Goal: Transaction & Acquisition: Download file/media

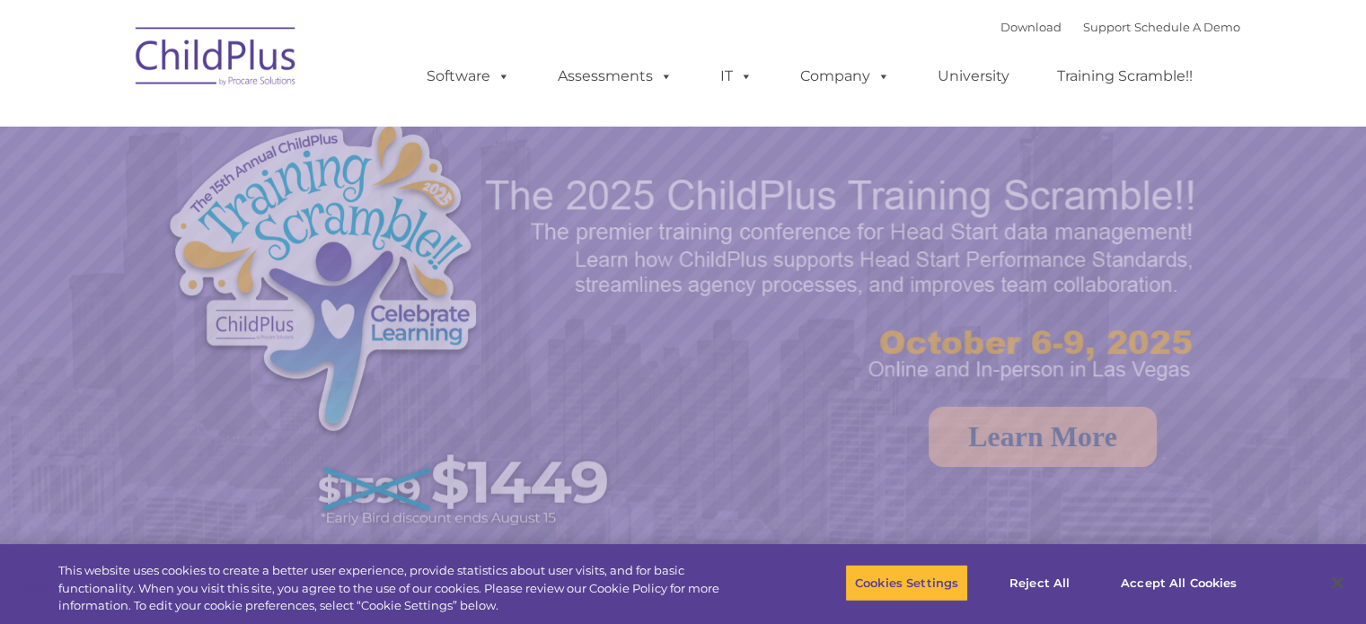
select select "MEDIUM"
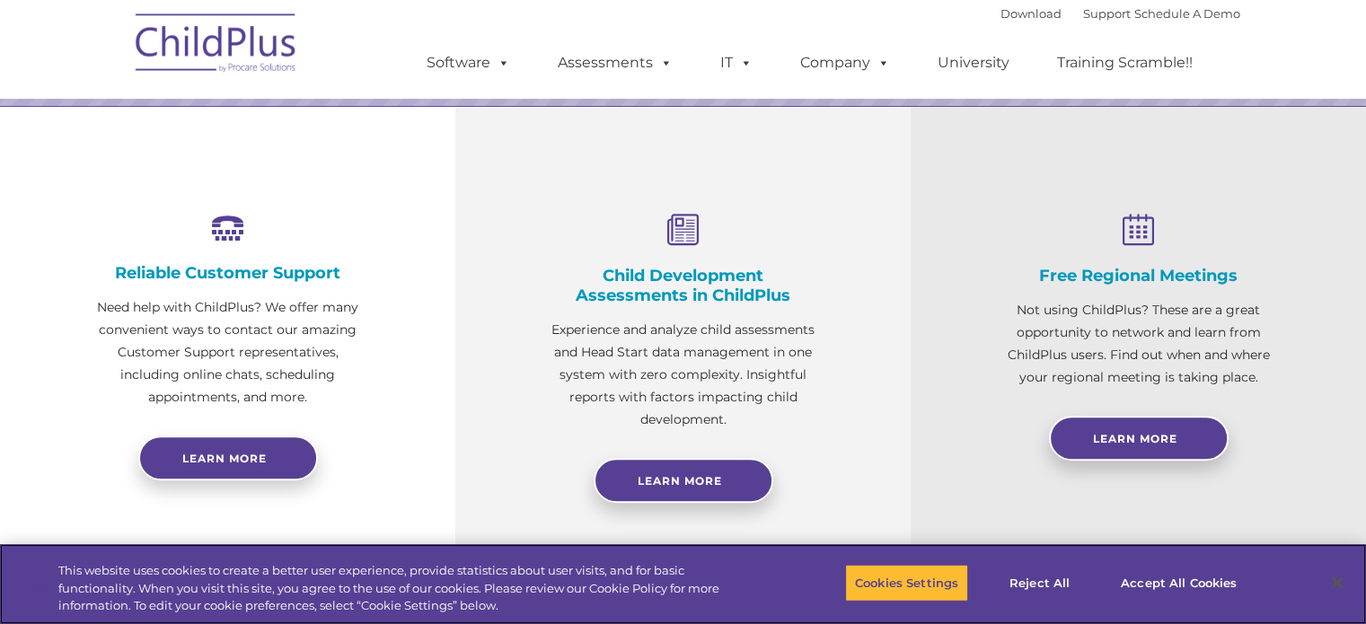
scroll to position [578, 0]
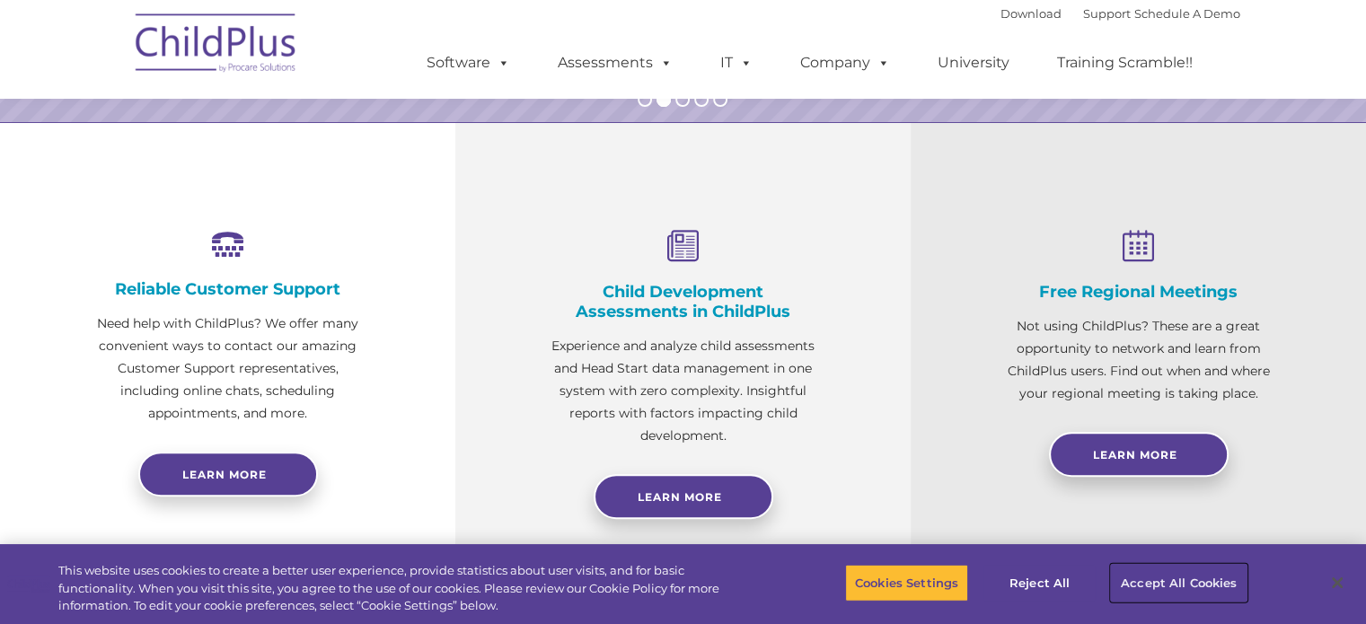
click at [1161, 582] on button "Accept All Cookies" at bounding box center [1179, 583] width 136 height 38
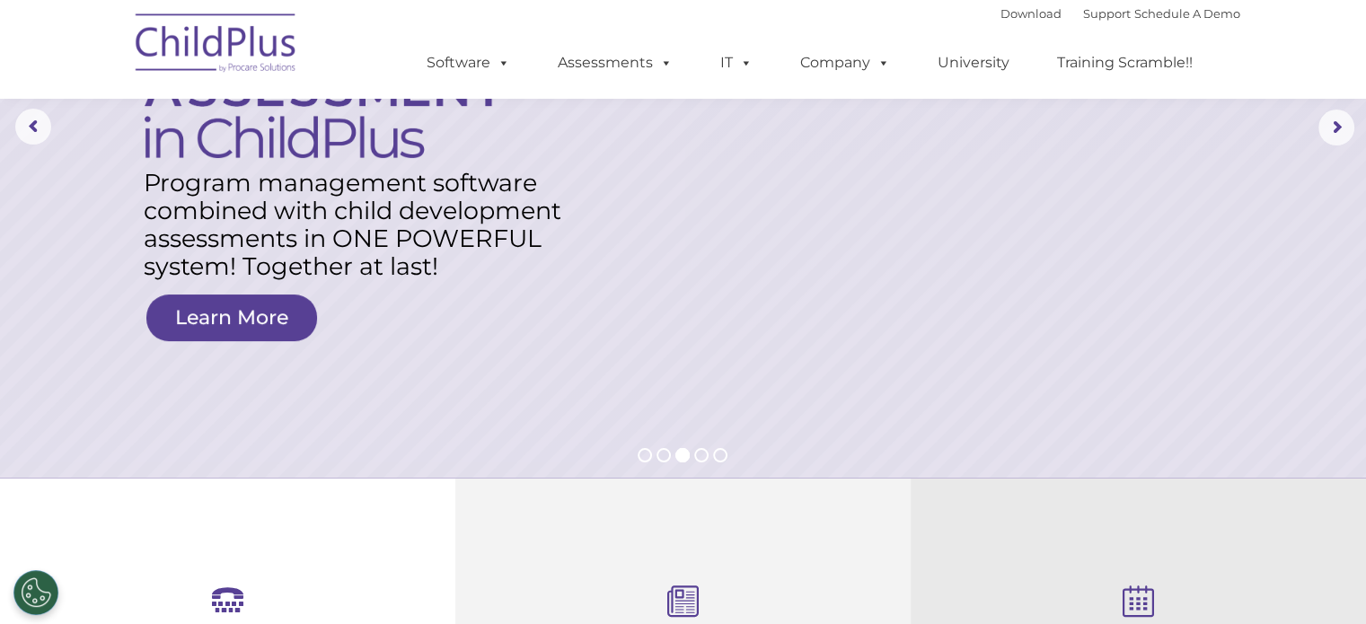
scroll to position [0, 0]
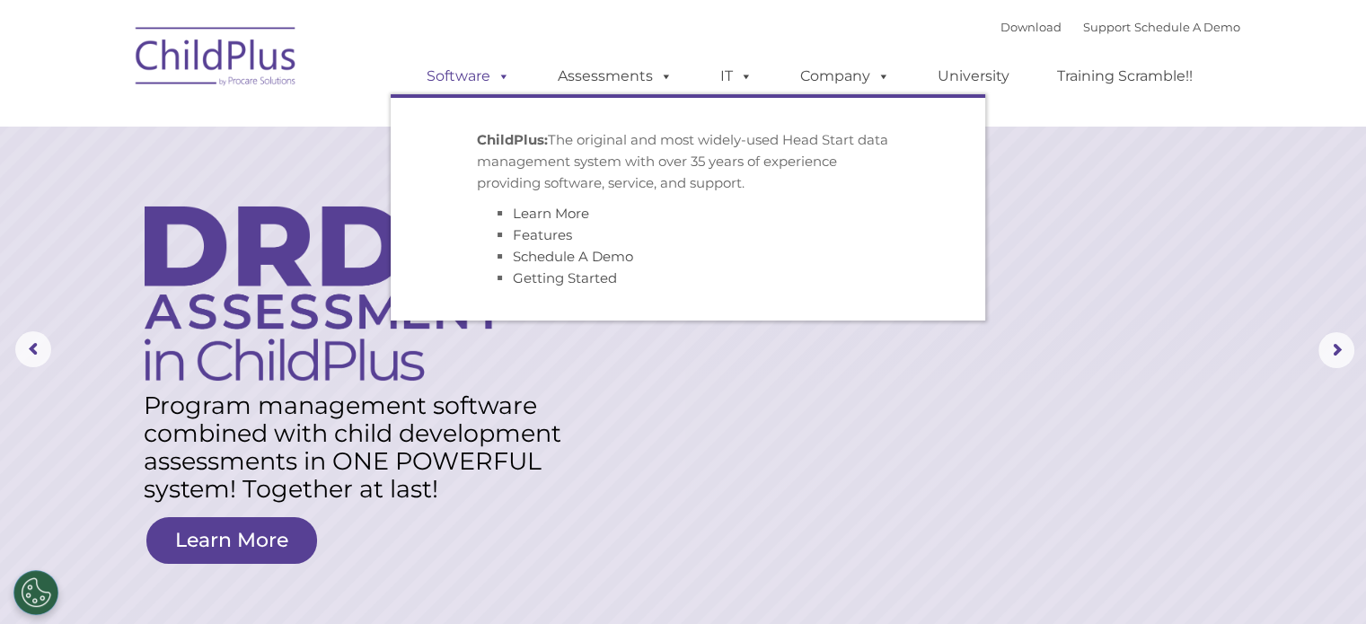
click at [476, 73] on link "Software" at bounding box center [468, 76] width 119 height 36
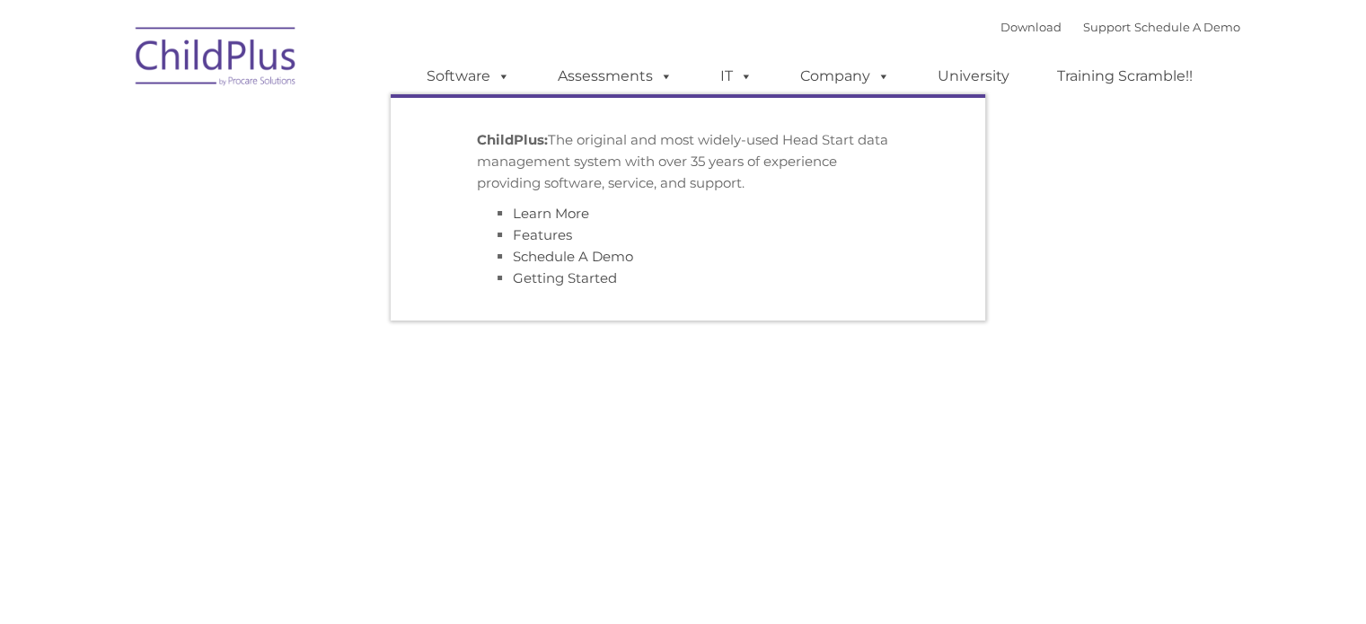
type input ""
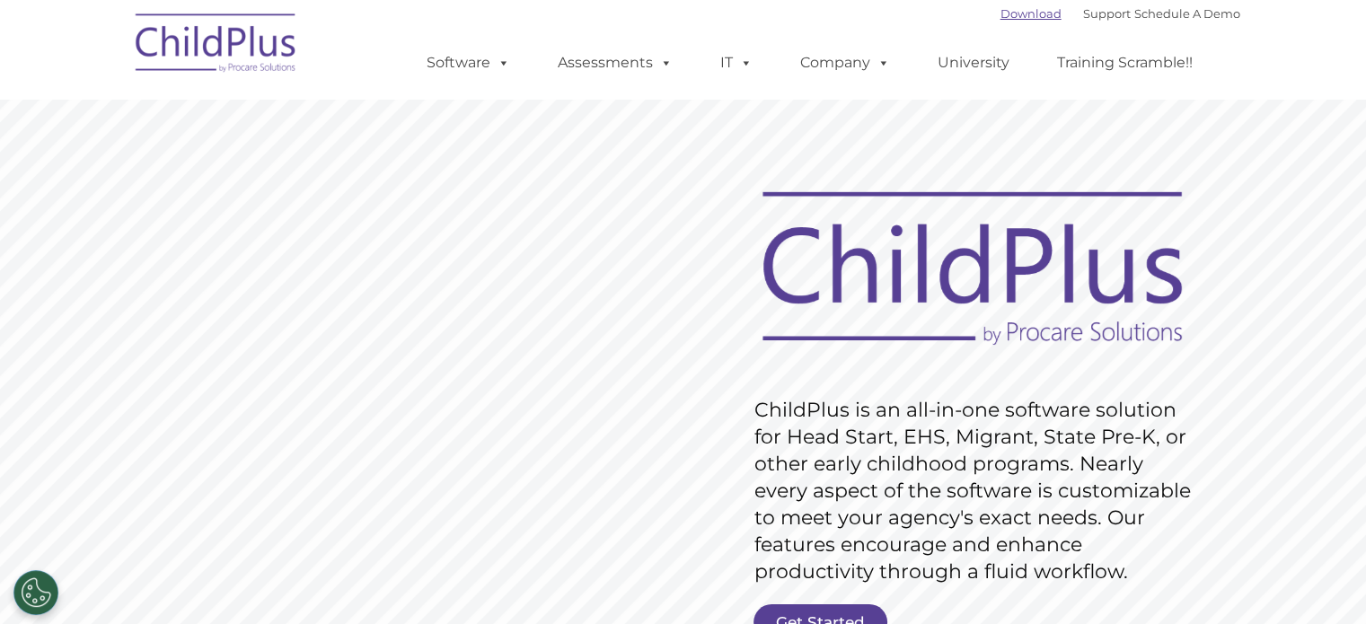
click at [1017, 21] on div "Download Support | Schedule A Demo " at bounding box center [1121, 13] width 240 height 27
click at [1005, 9] on link "Download" at bounding box center [1031, 13] width 61 height 14
